Goal: Information Seeking & Learning: Understand process/instructions

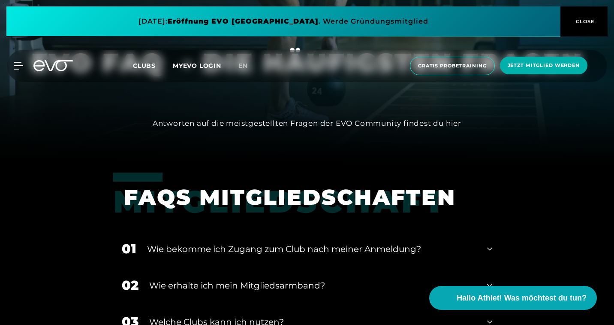
click at [481, 248] on div "01 Wie bekomme ich Zugang zum Club nach meiner Anmeldung?" at bounding box center [307, 248] width 388 height 36
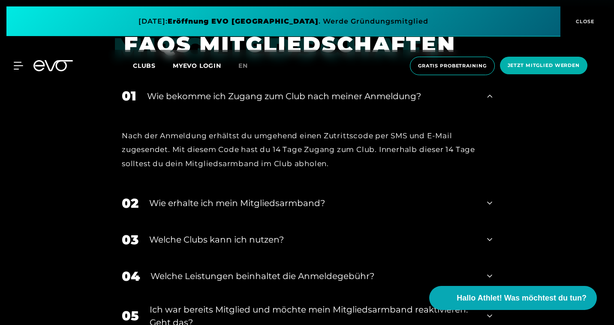
scroll to position [326, 0]
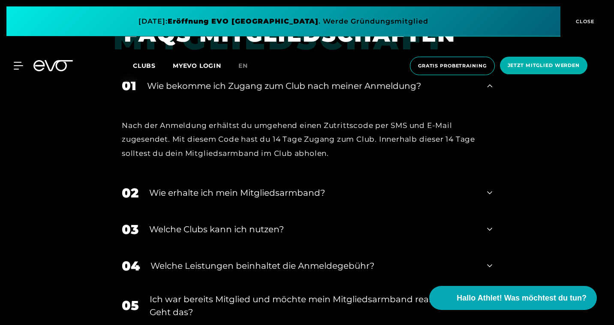
click at [491, 193] on icon at bounding box center [489, 192] width 5 height 10
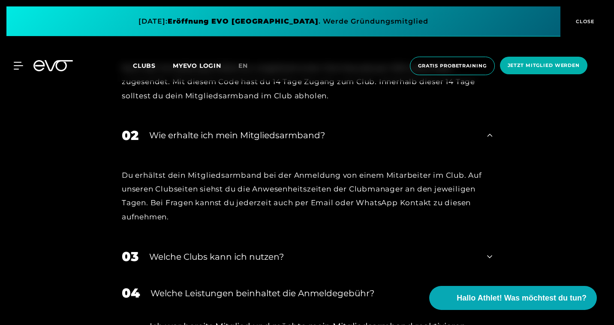
scroll to position [415, 0]
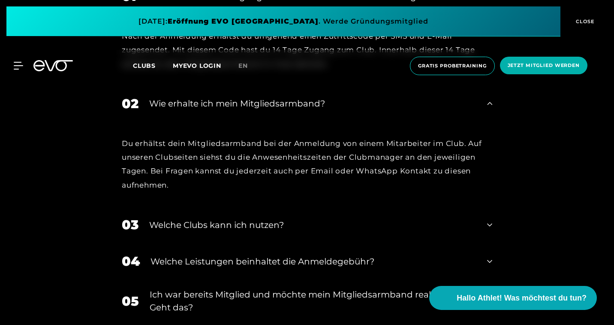
click at [488, 225] on icon at bounding box center [489, 225] width 5 height 10
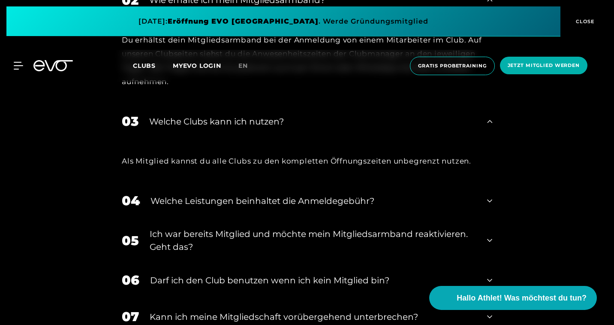
scroll to position [522, 0]
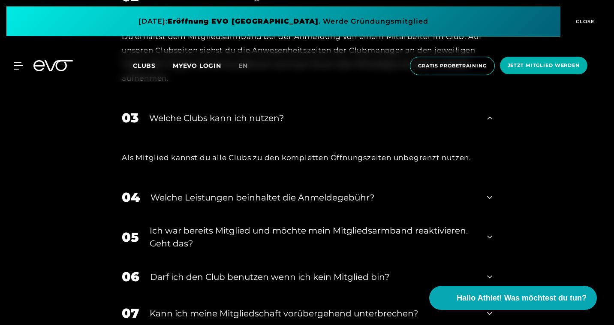
click at [486, 197] on div "04 Welche Leistungen beinhaltet die Anmeldegebühr?" at bounding box center [307, 197] width 388 height 36
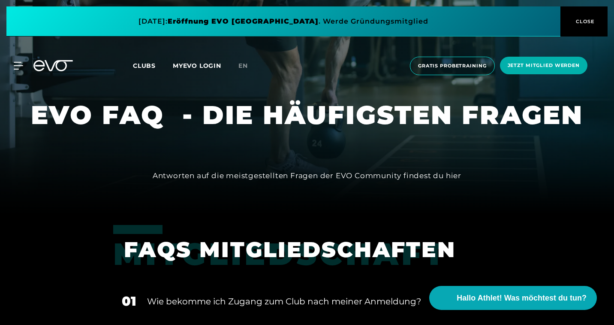
scroll to position [0, 0]
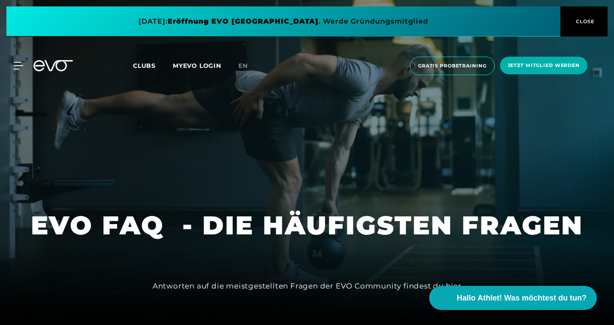
click at [588, 22] on span "CLOSE" at bounding box center [584, 22] width 21 height 8
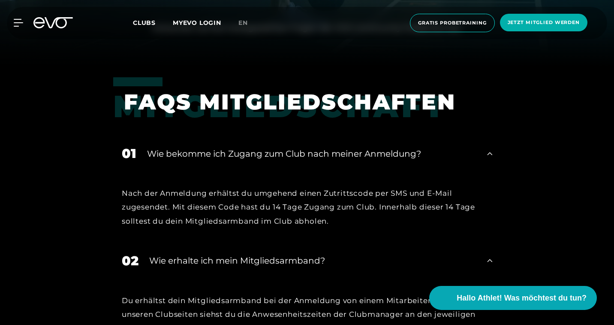
scroll to position [0, 0]
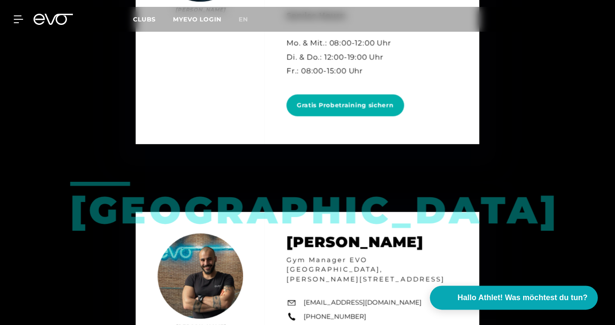
scroll to position [1832, 0]
